Goal: Task Accomplishment & Management: Use online tool/utility

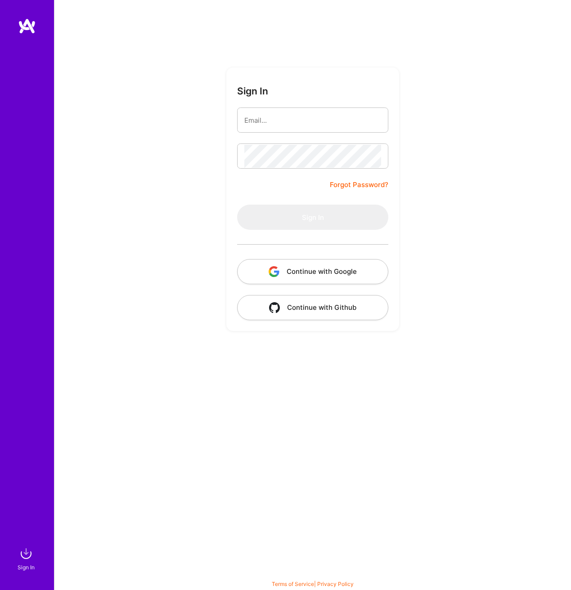
click at [375, 118] on input "email" at bounding box center [312, 120] width 137 height 23
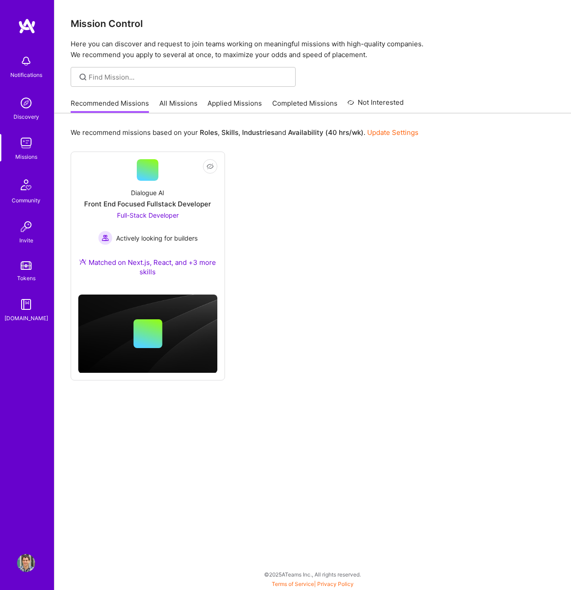
click at [30, 561] on img at bounding box center [26, 563] width 18 height 18
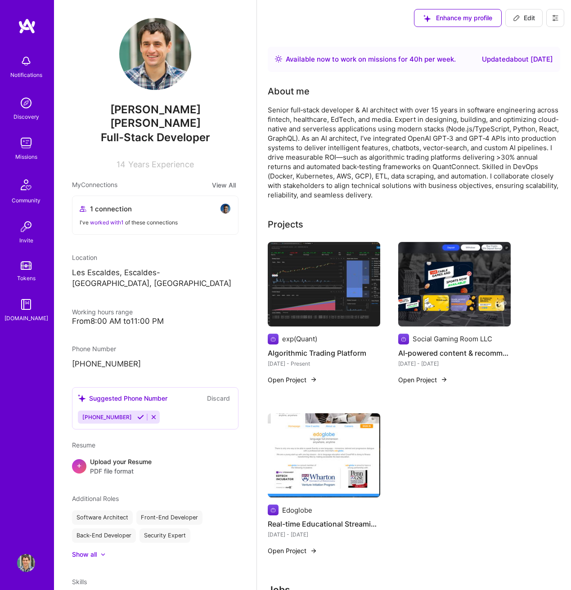
click at [28, 273] on link "Tokens" at bounding box center [26, 270] width 56 height 25
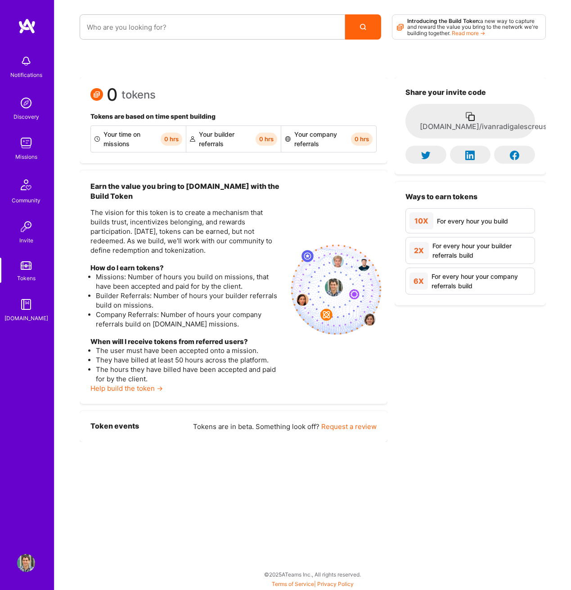
click at [27, 303] on img at bounding box center [26, 304] width 18 height 18
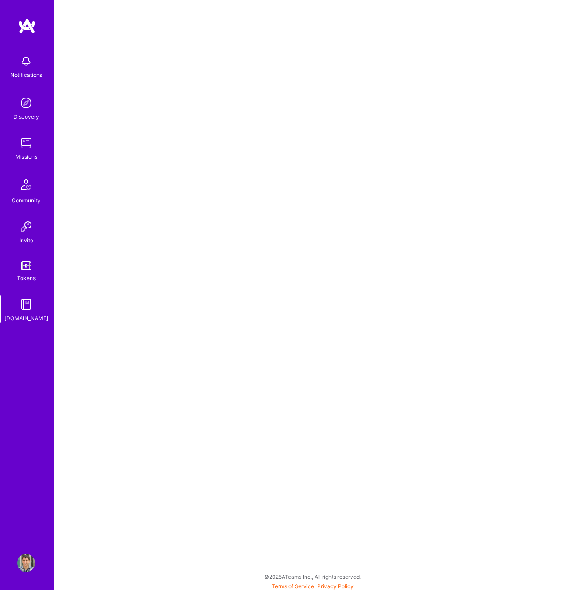
click at [18, 196] on div "Community" at bounding box center [26, 200] width 29 height 9
click at [34, 563] on img at bounding box center [26, 563] width 18 height 18
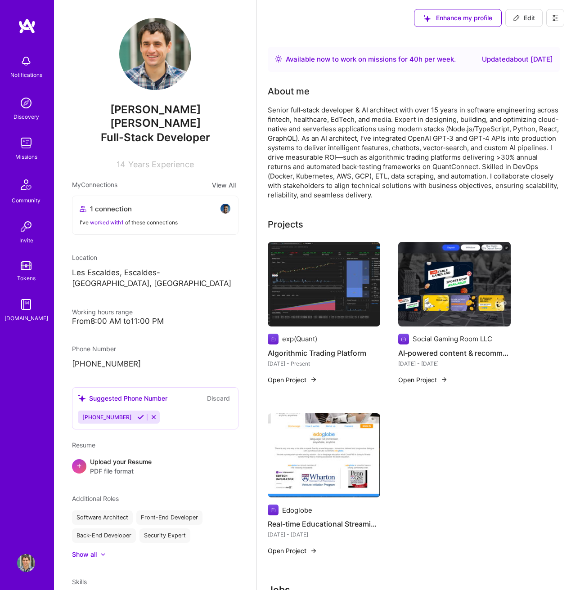
click at [26, 266] on img at bounding box center [26, 265] width 11 height 9
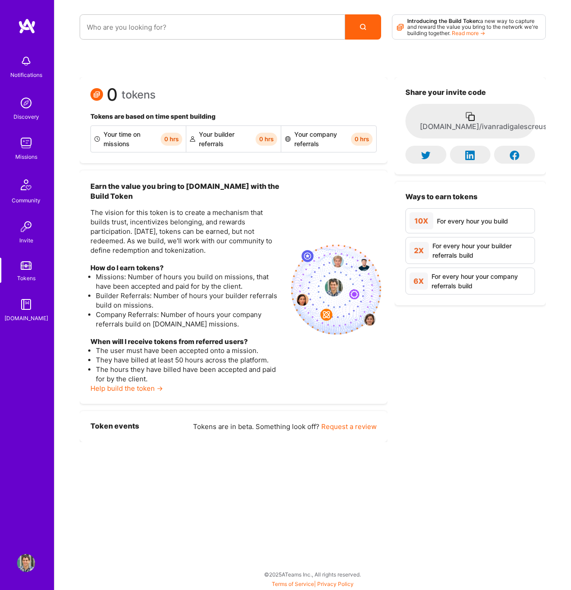
click at [20, 158] on div "Missions" at bounding box center [26, 156] width 22 height 9
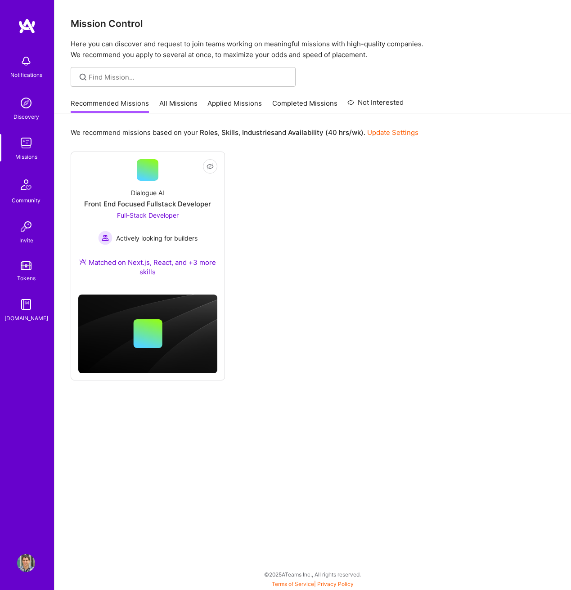
click at [183, 103] on link "All Missions" at bounding box center [178, 105] width 38 height 15
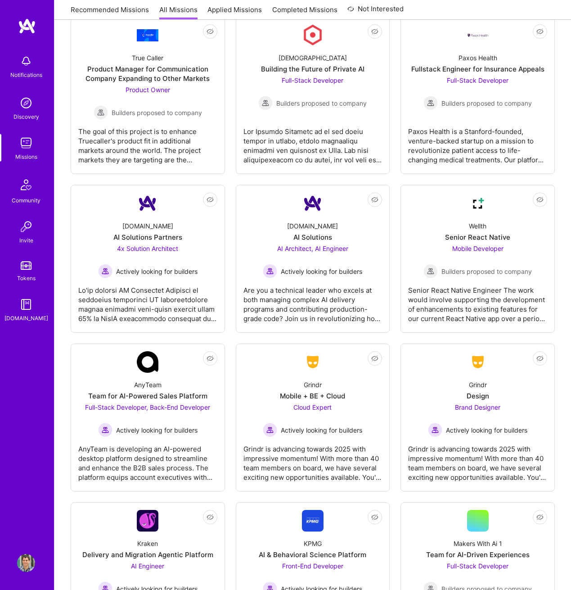
scroll to position [1868, 0]
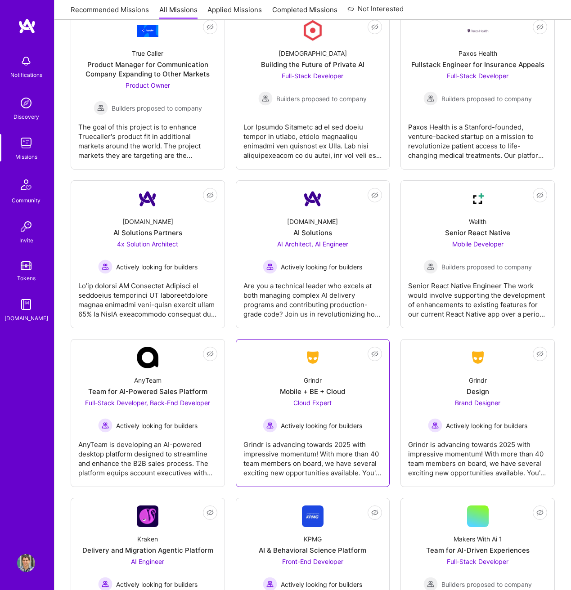
click at [313, 399] on span "Cloud Expert" at bounding box center [312, 403] width 38 height 8
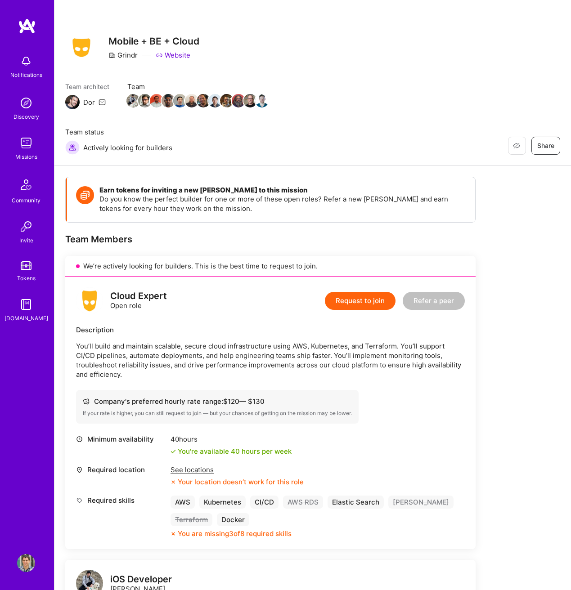
click at [207, 154] on div "Team architect Dor Team Team status Actively looking for builders" at bounding box center [211, 118] width 292 height 73
